Goal: Browse casually: Explore the website without a specific task or goal

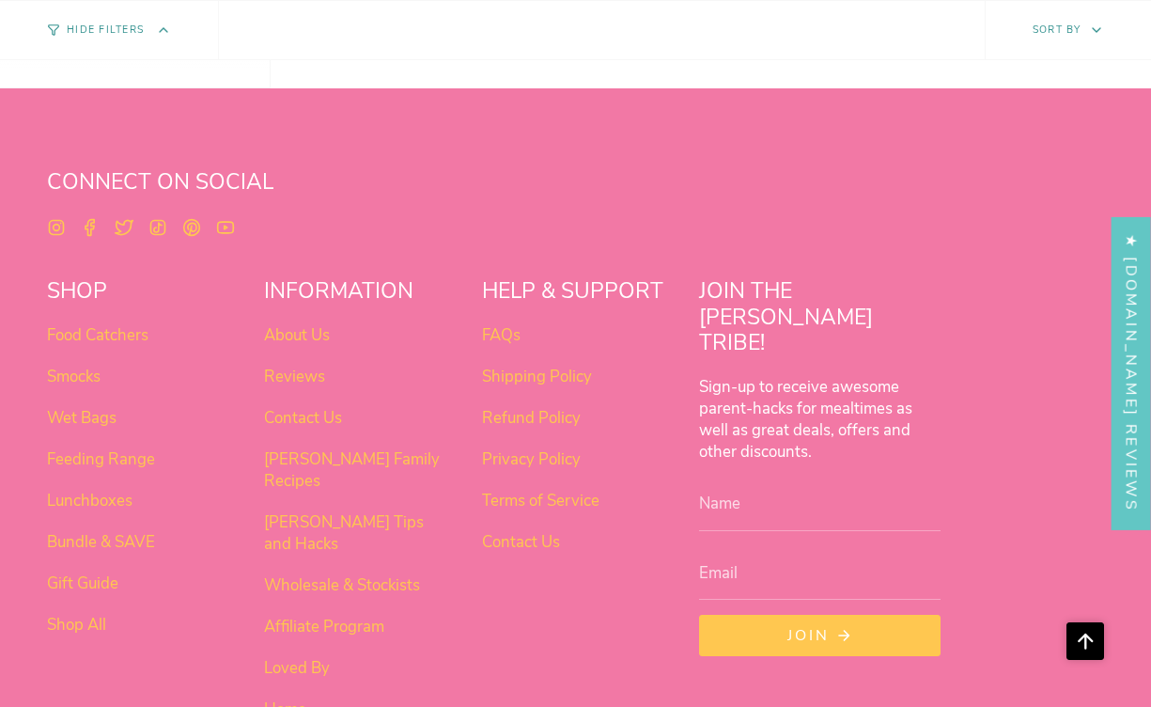
scroll to position [1540, 0]
